Goal: Information Seeking & Learning: Check status

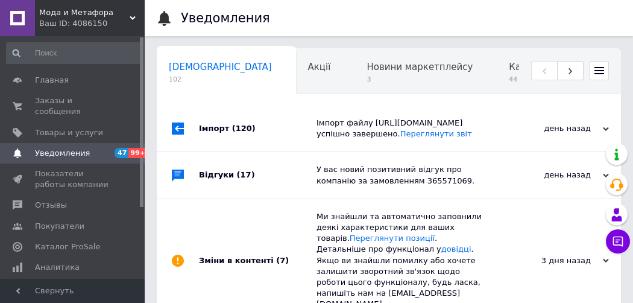
scroll to position [0, 6]
click at [72, 148] on span "Уведомления" at bounding box center [62, 153] width 55 height 11
click at [68, 148] on span "Уведомления" at bounding box center [62, 153] width 55 height 11
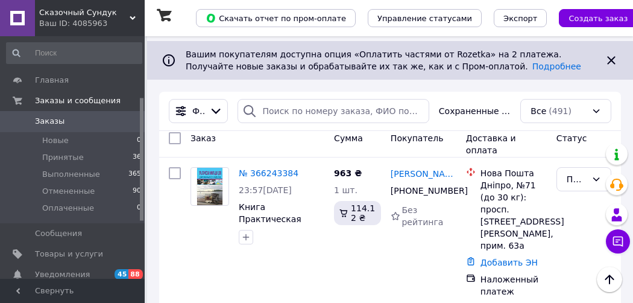
scroll to position [121, 0]
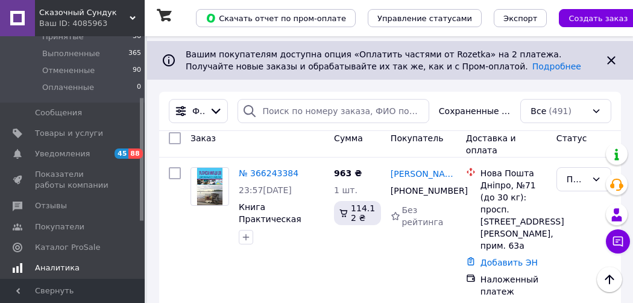
click at [51, 266] on span "Аналитика" at bounding box center [57, 267] width 45 height 11
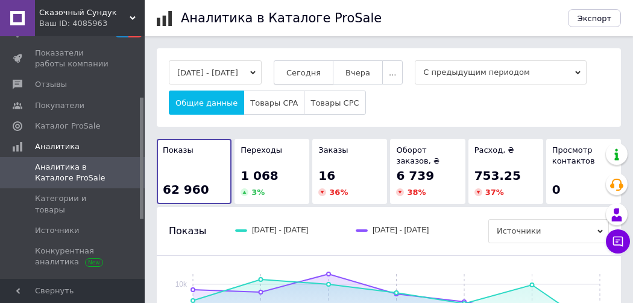
click at [321, 76] on span "Сегодня" at bounding box center [303, 72] width 34 height 9
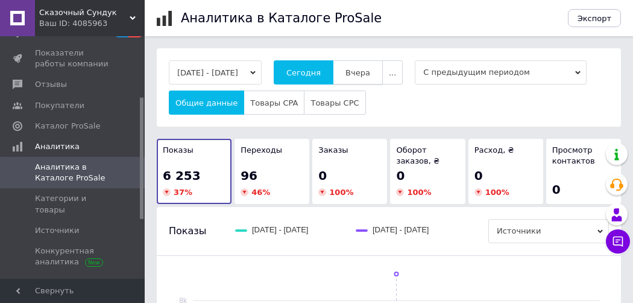
click at [370, 69] on span "Вчера" at bounding box center [357, 72] width 25 height 9
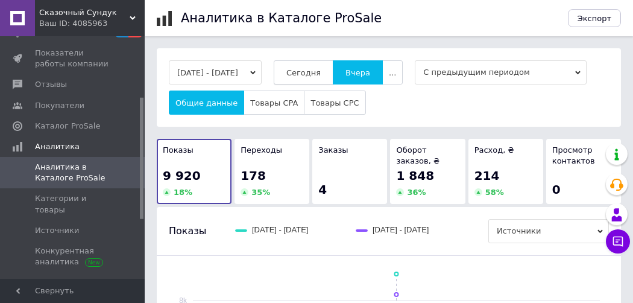
click at [313, 69] on span "Сегодня" at bounding box center [303, 72] width 34 height 9
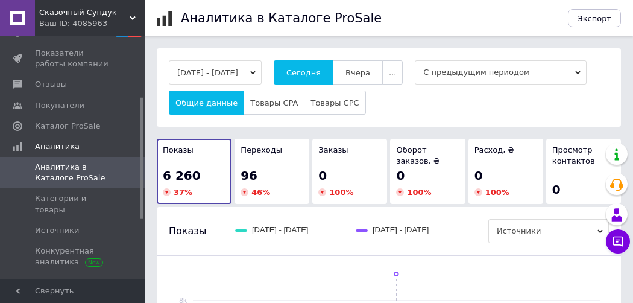
click at [98, 14] on span "Сказочный Сундук" at bounding box center [84, 12] width 90 height 11
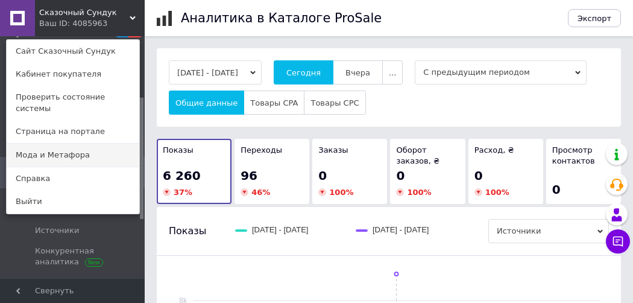
click at [59, 143] on link "Мода и Метафора" at bounding box center [73, 154] width 133 height 23
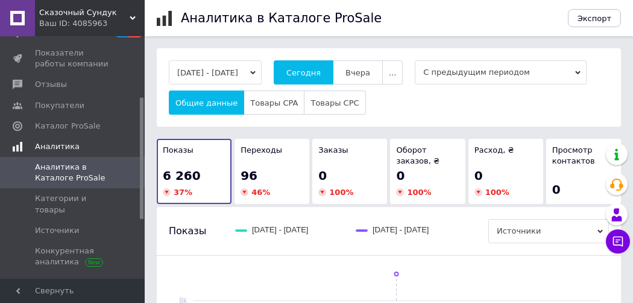
click at [58, 143] on link "Аналитика" at bounding box center [74, 146] width 148 height 20
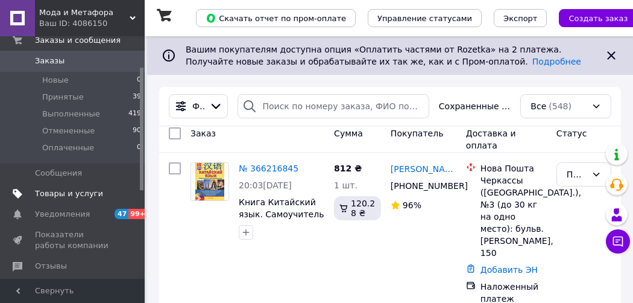
scroll to position [121, 0]
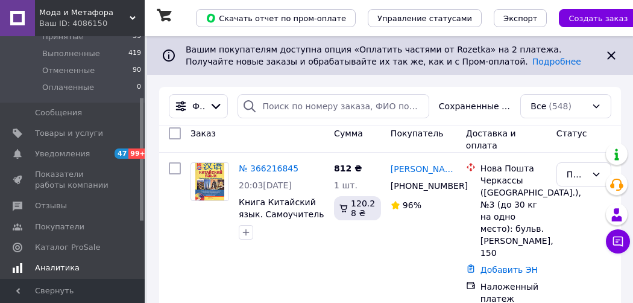
click at [56, 267] on span "Аналитика" at bounding box center [57, 267] width 45 height 11
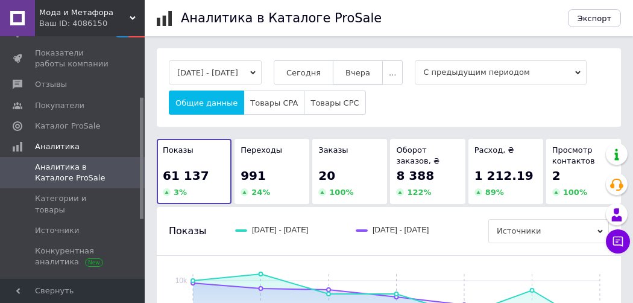
click at [368, 71] on span "Вчера" at bounding box center [357, 72] width 25 height 9
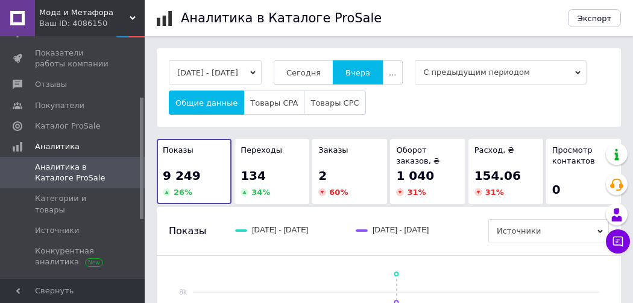
click at [318, 71] on span "Сегодня" at bounding box center [303, 72] width 34 height 9
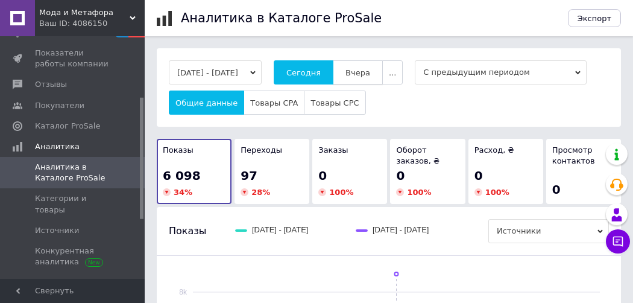
click at [359, 74] on button "Вчера" at bounding box center [358, 72] width 50 height 24
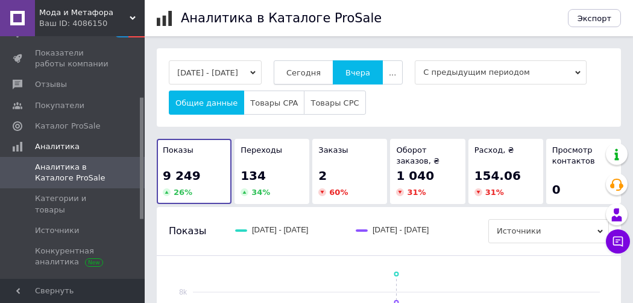
click at [327, 78] on button "Сегодня" at bounding box center [304, 72] width 60 height 24
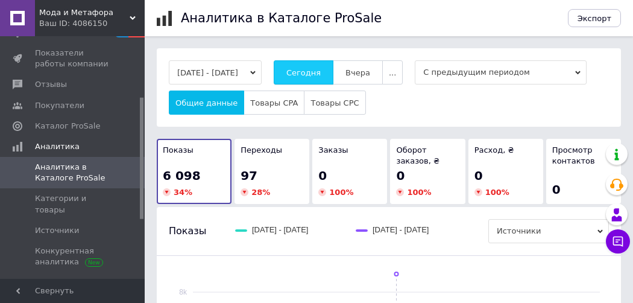
click at [321, 61] on button "Сегодня" at bounding box center [304, 72] width 60 height 24
click at [317, 64] on button "Сегодня" at bounding box center [304, 72] width 60 height 24
click at [321, 74] on span "Сегодня" at bounding box center [303, 72] width 34 height 9
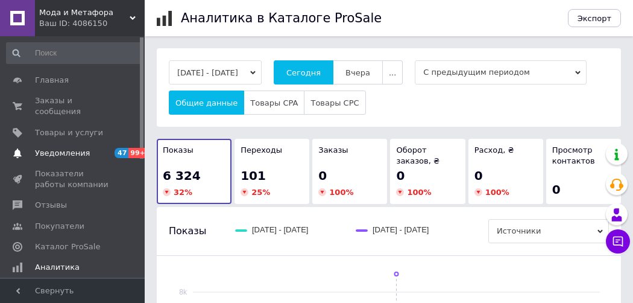
click at [64, 148] on span "Уведомления" at bounding box center [62, 153] width 55 height 11
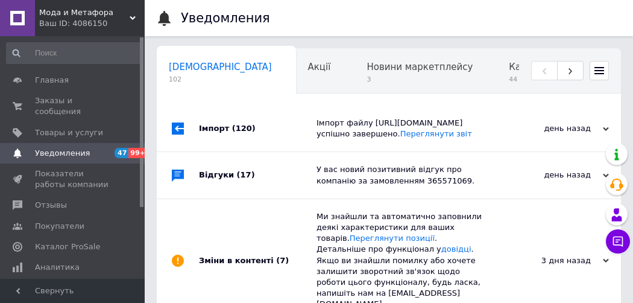
scroll to position [0, 6]
click at [127, 18] on div "Ваш ID: 4086150" at bounding box center [91, 23] width 105 height 11
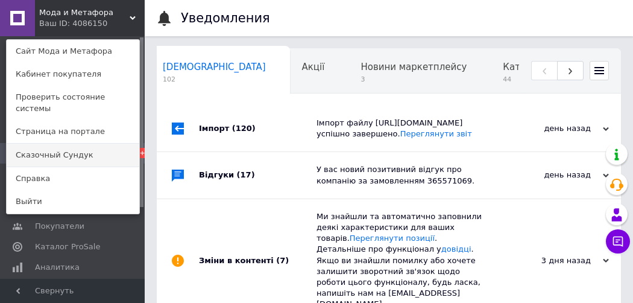
click at [64, 147] on link "Сказочный Сундук" at bounding box center [73, 154] width 133 height 23
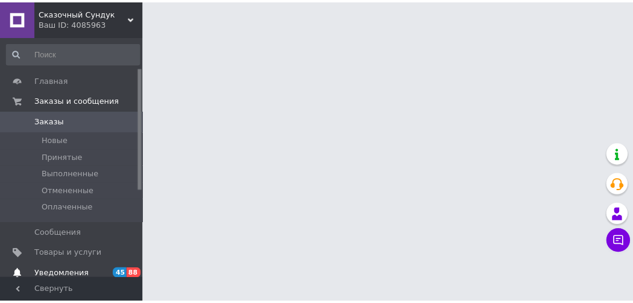
scroll to position [60, 0]
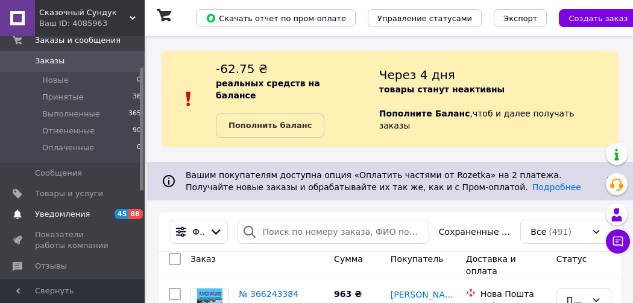
click at [61, 218] on span "Уведомления" at bounding box center [62, 214] width 55 height 11
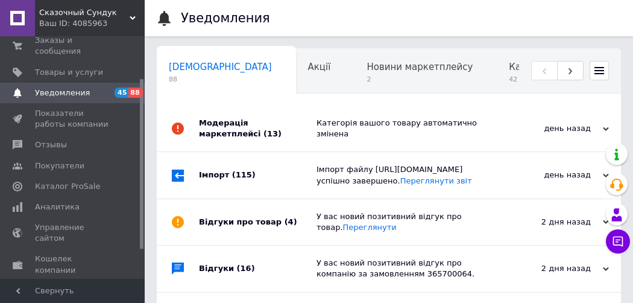
scroll to position [0, 6]
click at [60, 201] on span "Аналитика" at bounding box center [57, 206] width 45 height 11
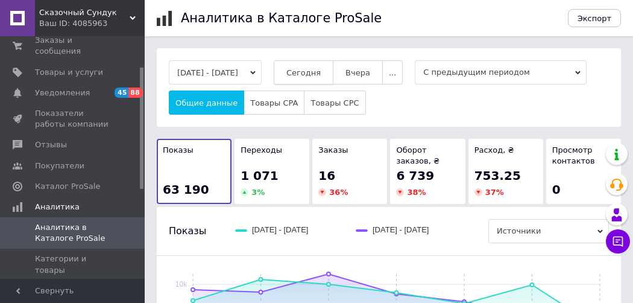
click at [314, 77] on span "Сегодня" at bounding box center [303, 72] width 34 height 9
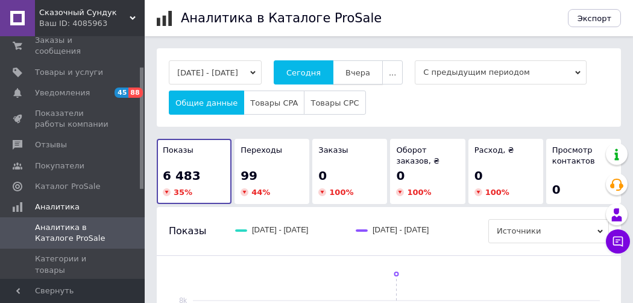
click at [369, 75] on span "Вчера" at bounding box center [357, 72] width 25 height 9
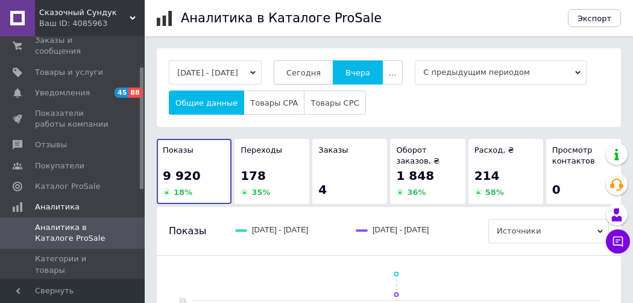
click at [321, 74] on span "Сегодня" at bounding box center [303, 72] width 34 height 9
